Goal: Find specific page/section: Find specific page/section

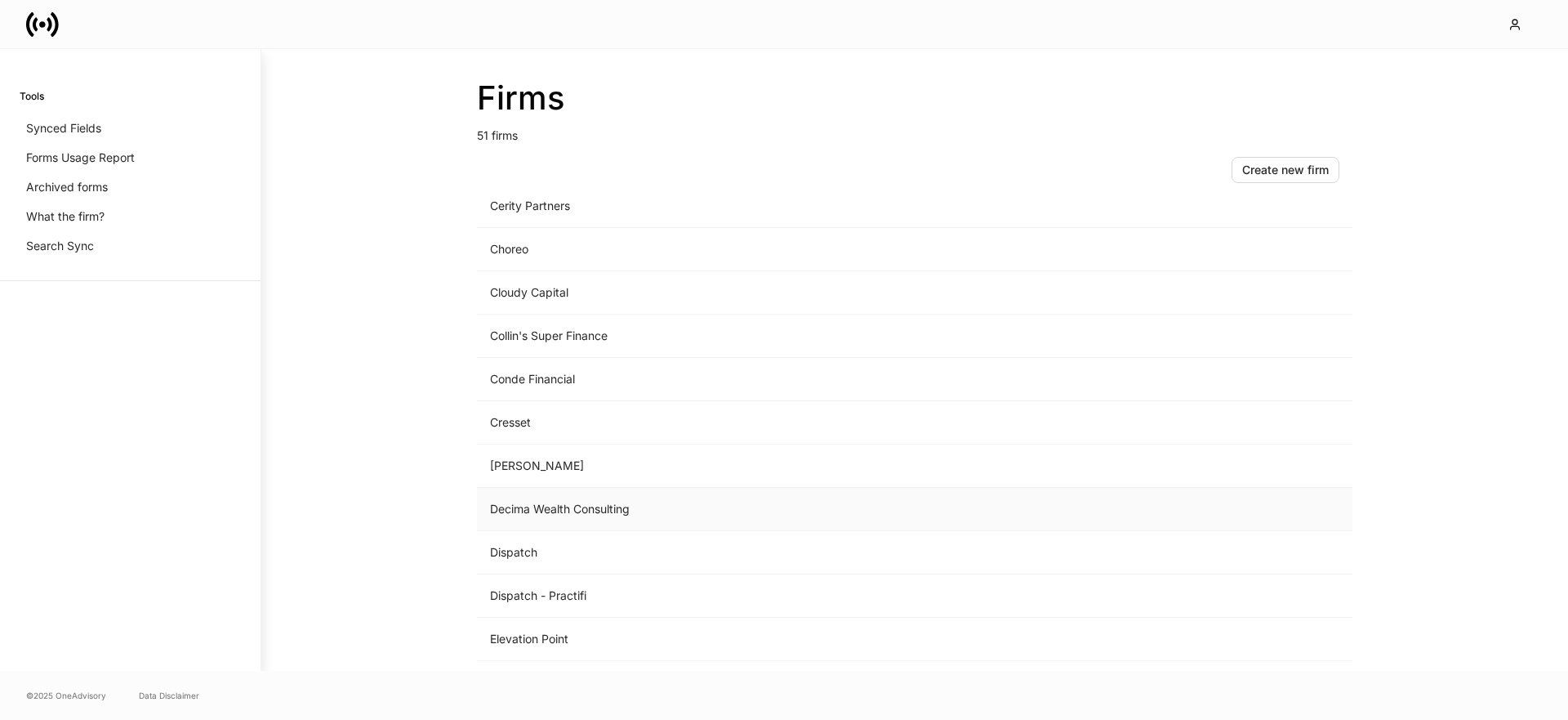
scroll to position [581, 0]
click at [588, 487] on td "Decima Wealth Consulting" at bounding box center [779, 508] width 605 height 43
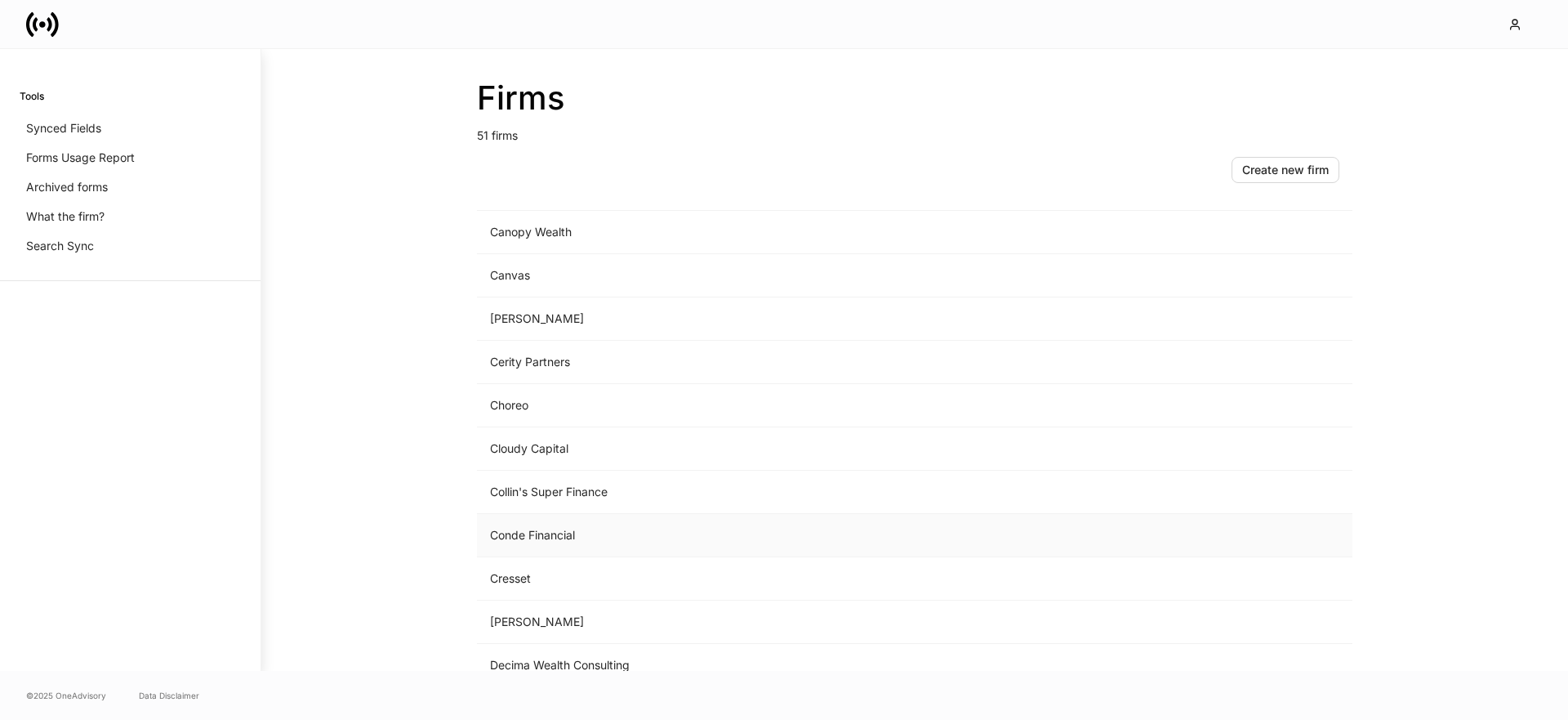
scroll to position [605, 0]
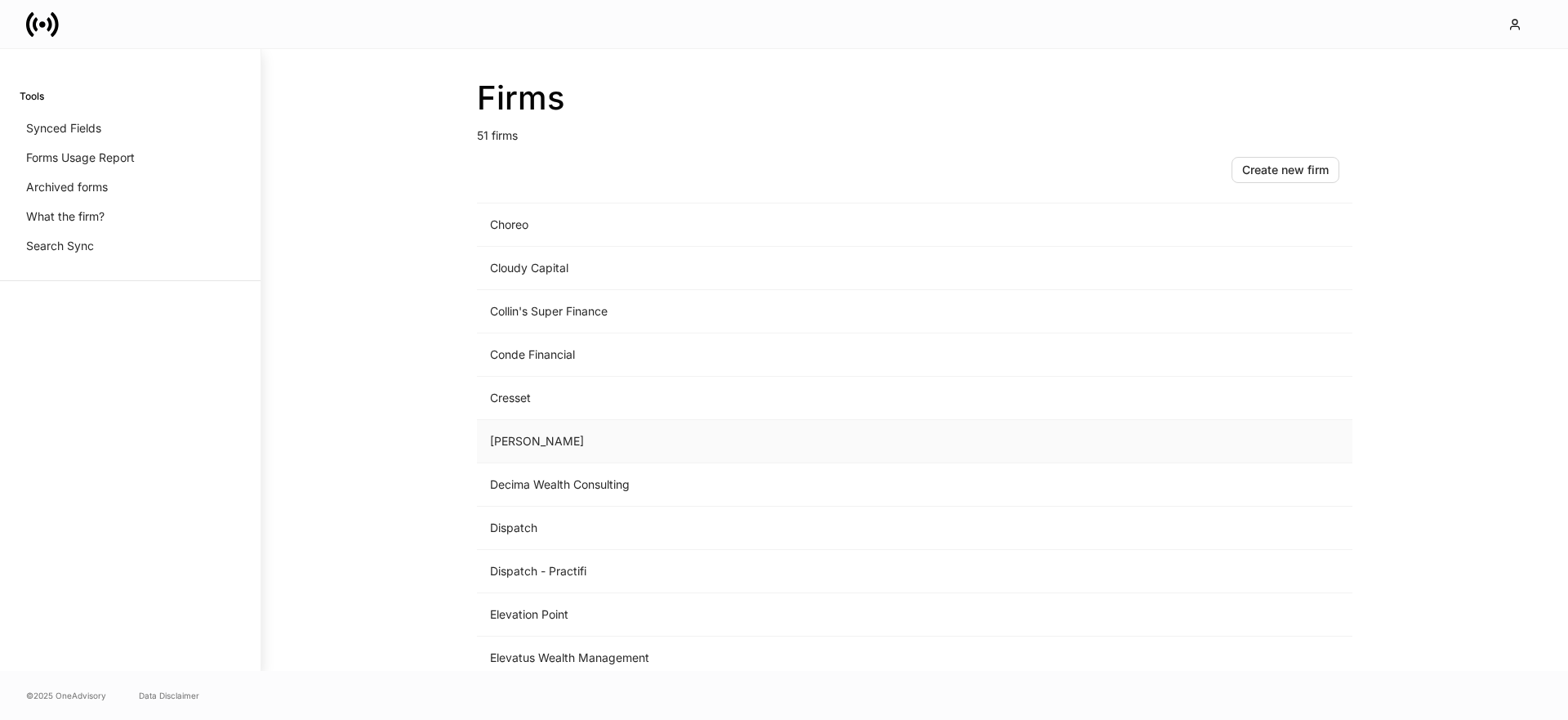
click at [585, 435] on td "[PERSON_NAME]" at bounding box center [779, 441] width 605 height 43
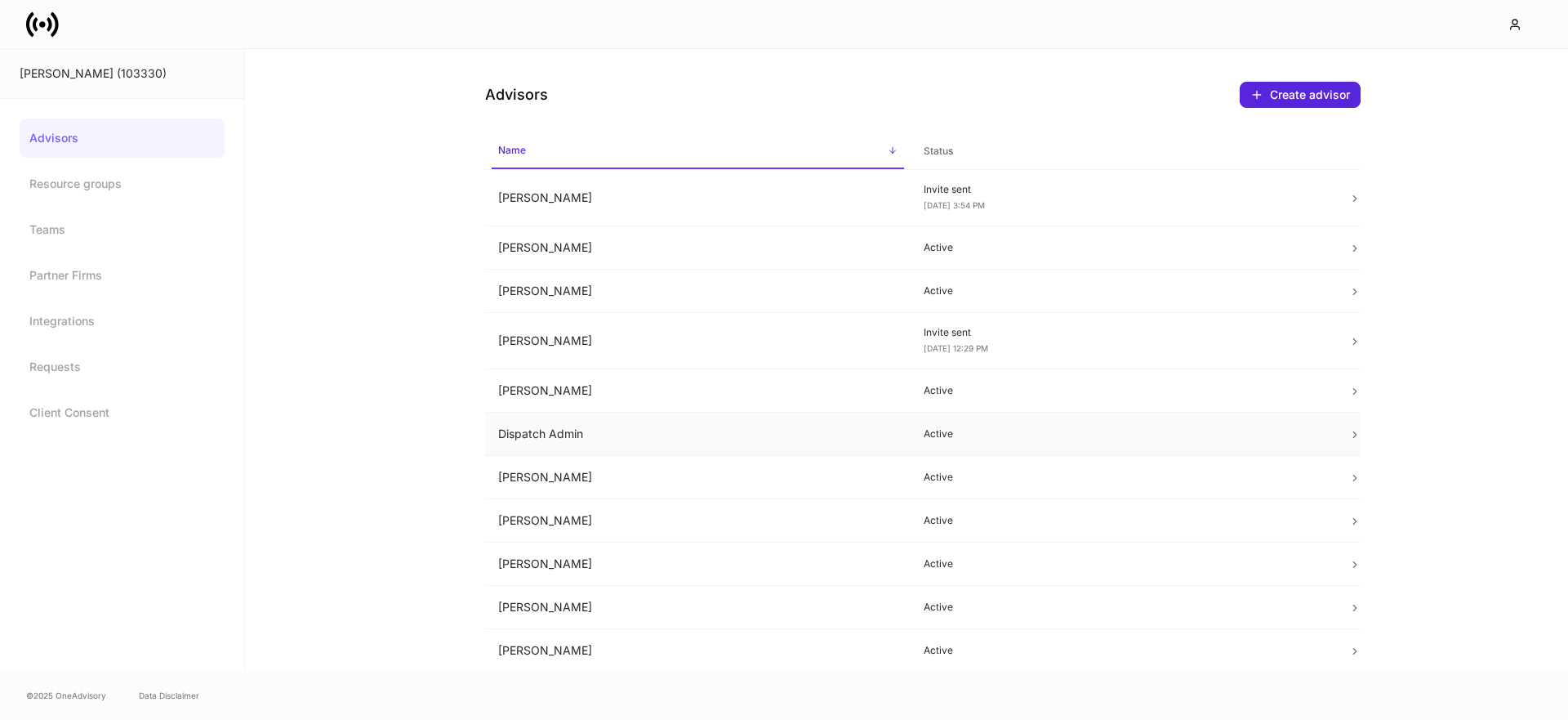
click at [557, 432] on td "Dispatch Admin" at bounding box center [698, 434] width 425 height 43
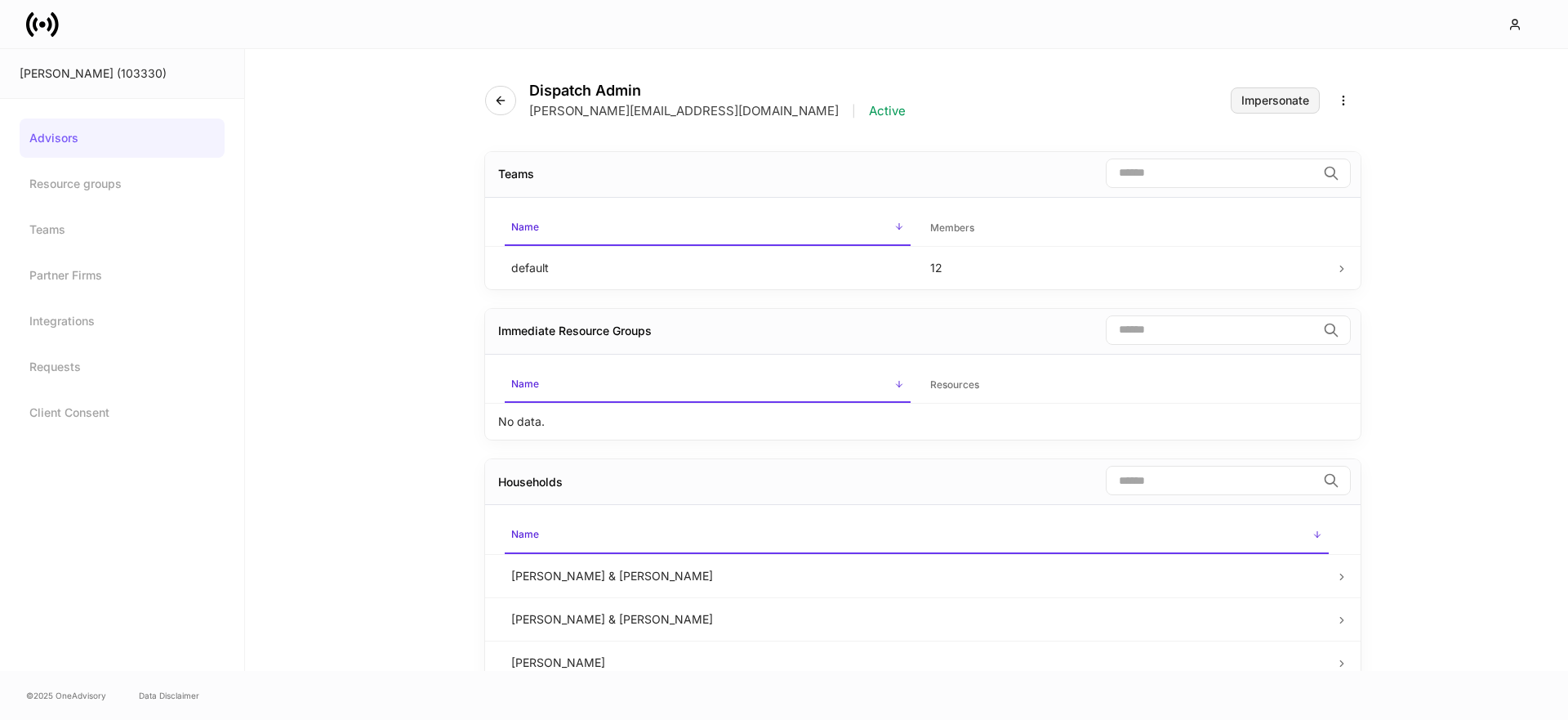
click at [1247, 104] on div "Impersonate" at bounding box center [1275, 100] width 68 height 11
